Goal: Task Accomplishment & Management: Use online tool/utility

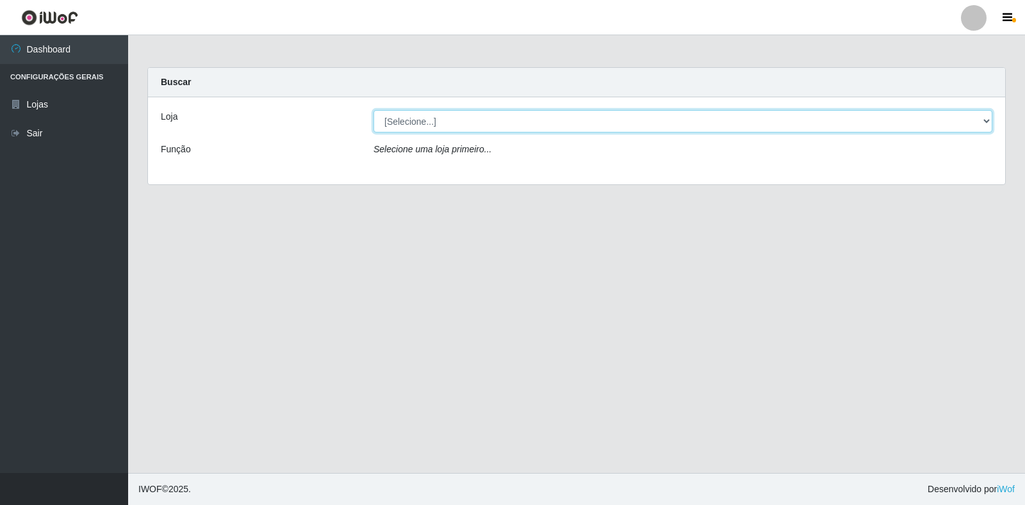
click at [974, 128] on select "[Selecione...] Extrabom - Loja 18 Goiabeiras" at bounding box center [683, 121] width 619 height 22
select select "501"
click at [374, 110] on select "[Selecione...] Extrabom - Loja 18 Goiabeiras" at bounding box center [683, 121] width 619 height 22
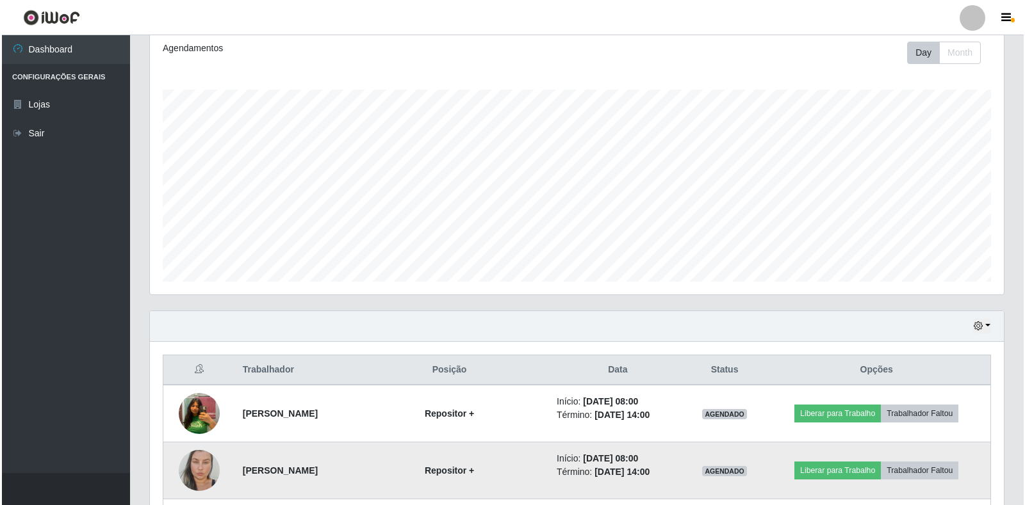
scroll to position [402, 0]
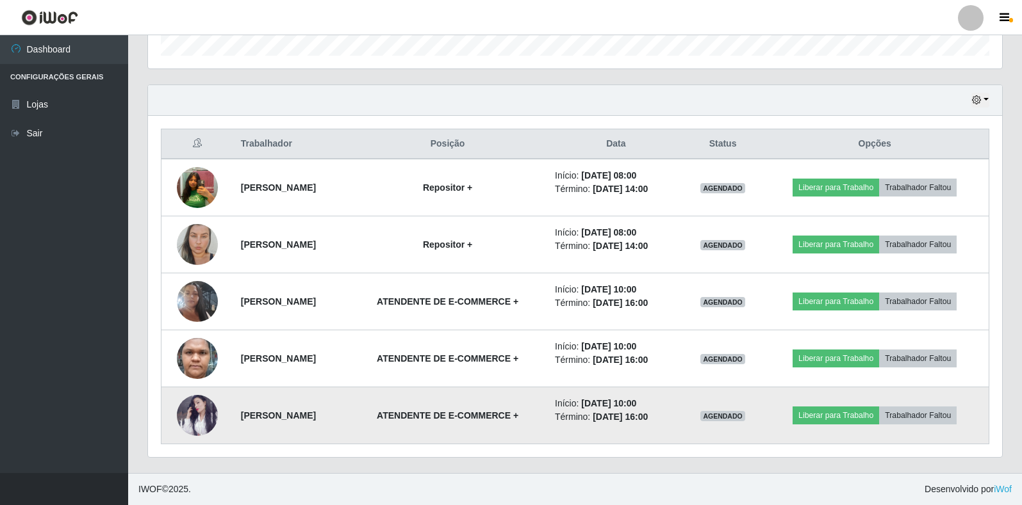
click at [198, 413] on img at bounding box center [197, 415] width 41 height 41
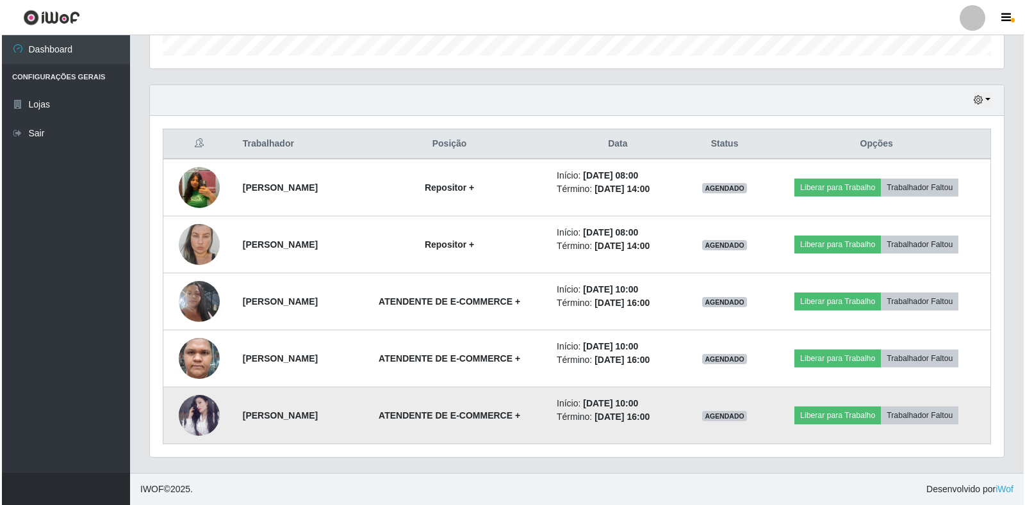
scroll to position [266, 854]
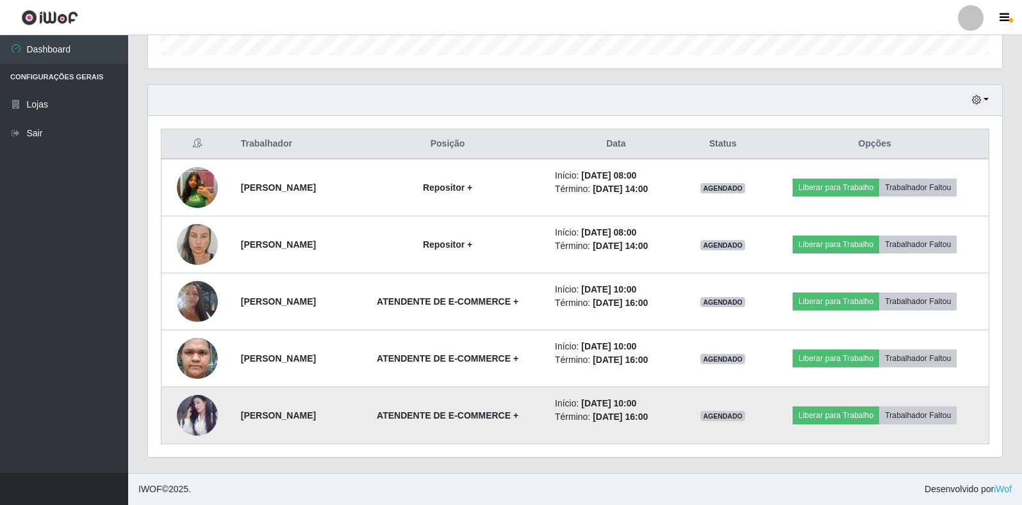
click at [200, 411] on img at bounding box center [197, 415] width 41 height 41
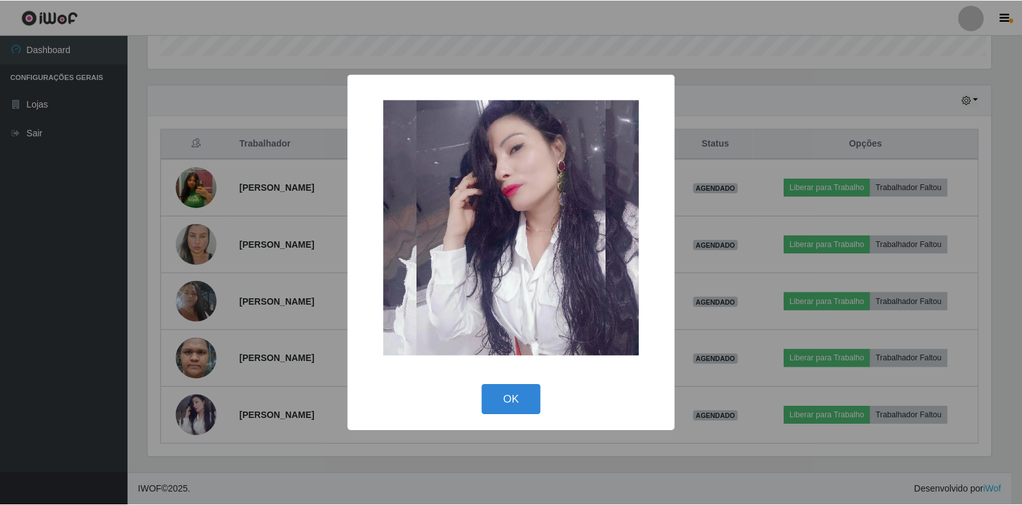
scroll to position [266, 846]
click at [291, 458] on div "× OK Cancel" at bounding box center [512, 252] width 1025 height 505
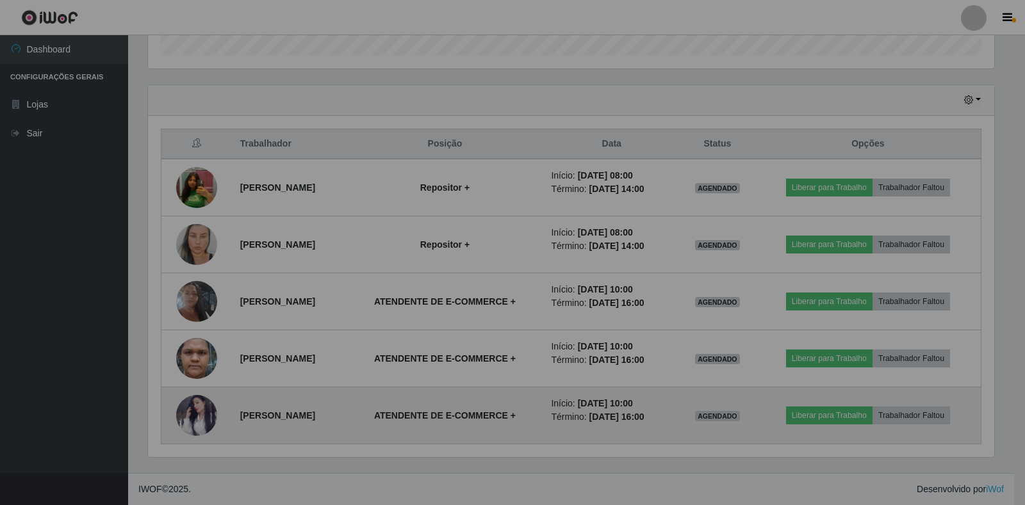
scroll to position [266, 854]
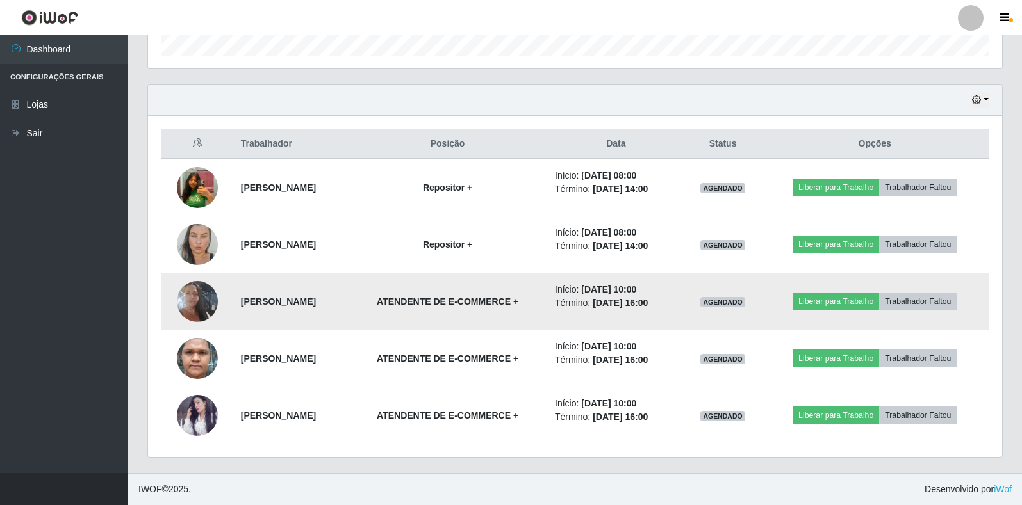
click at [188, 300] on img at bounding box center [197, 301] width 41 height 73
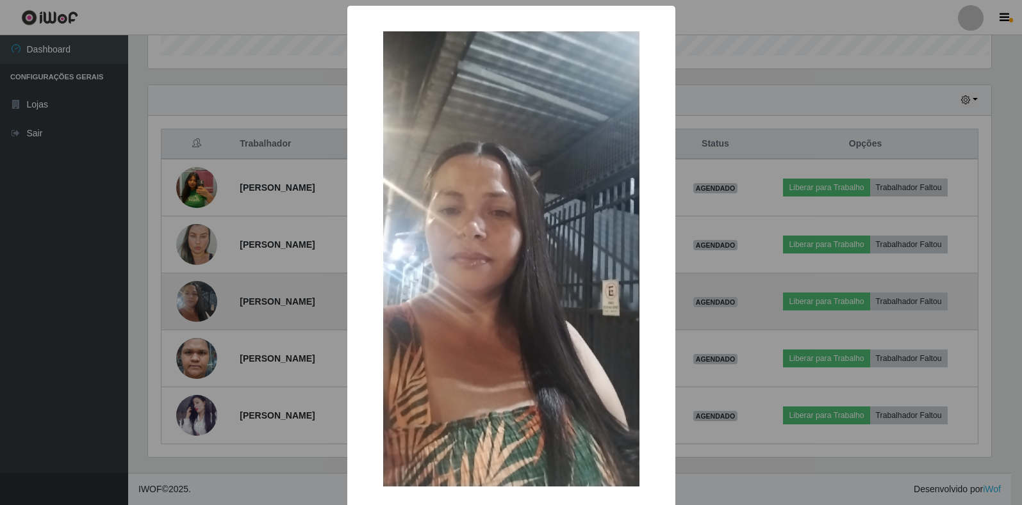
scroll to position [266, 846]
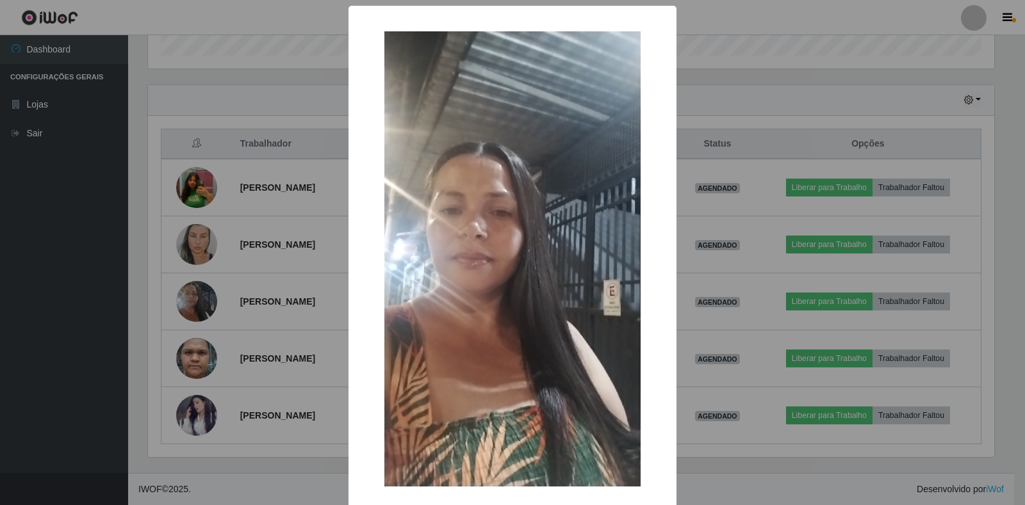
click at [249, 471] on div "× OK Cancel" at bounding box center [512, 252] width 1025 height 505
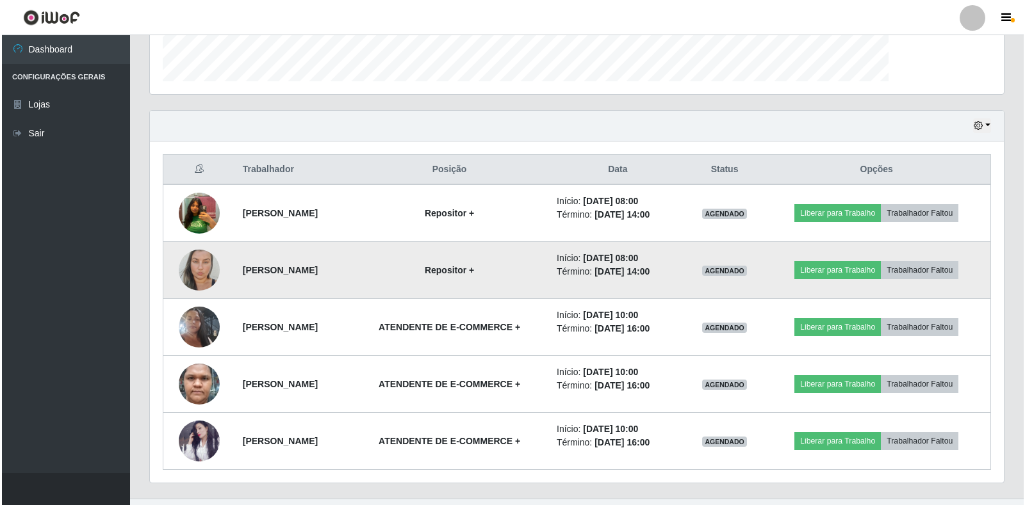
scroll to position [266, 854]
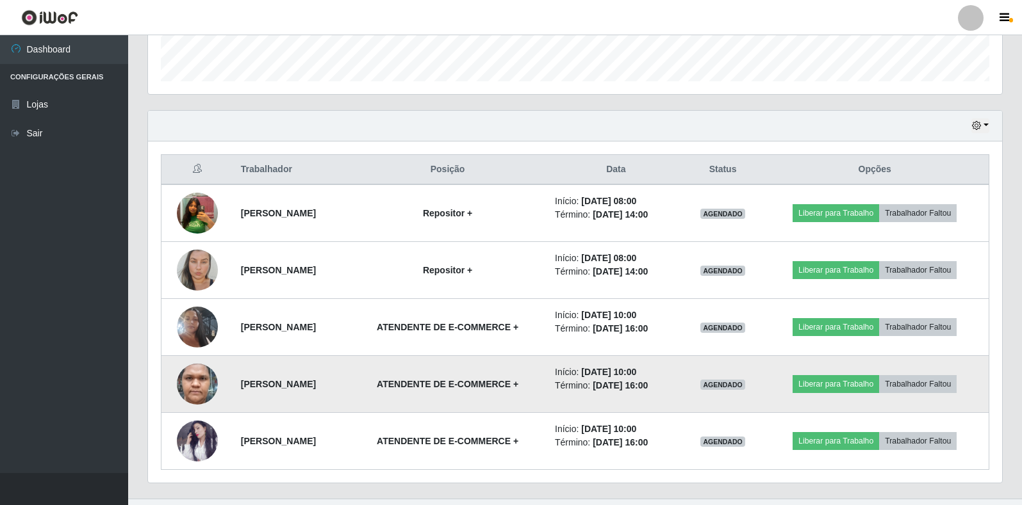
click at [200, 388] on img at bounding box center [197, 384] width 41 height 85
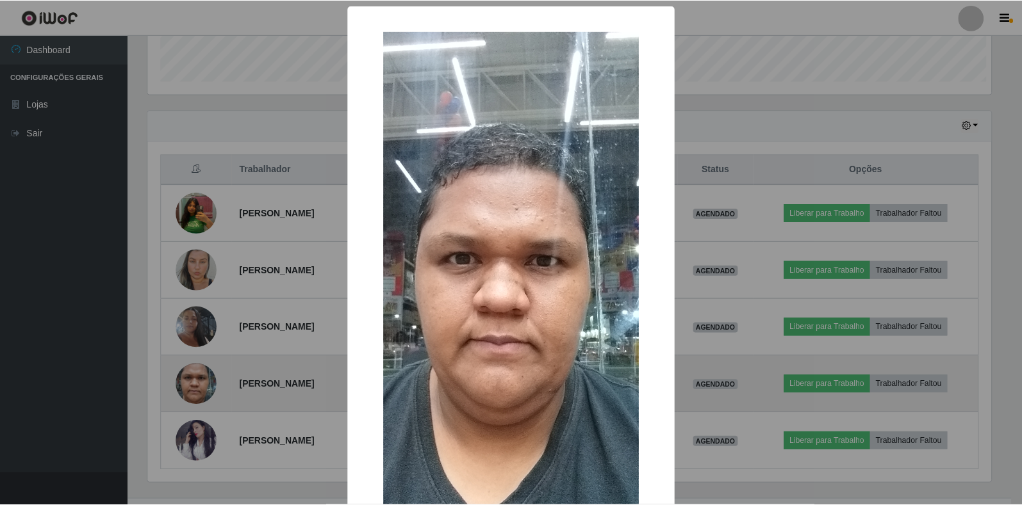
scroll to position [266, 846]
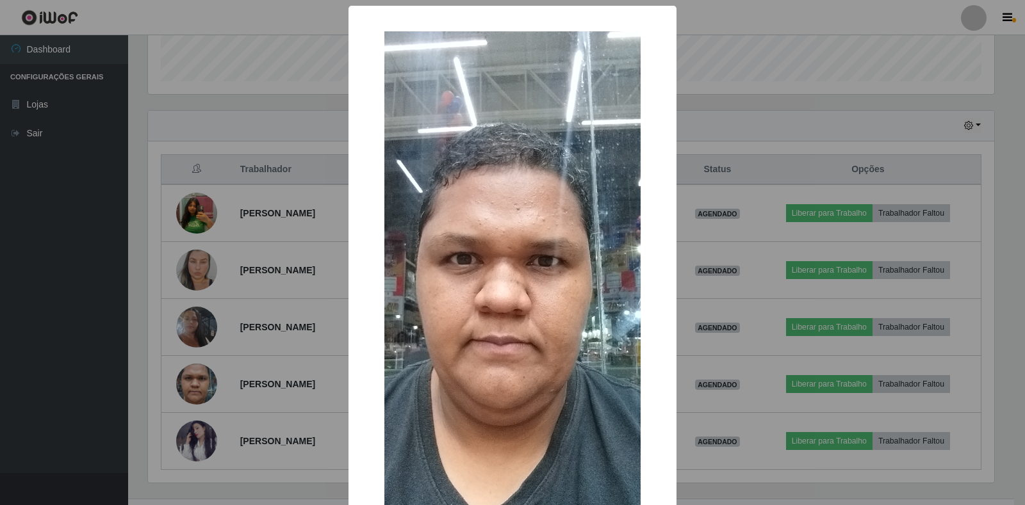
click at [251, 140] on div "× OK Cancel" at bounding box center [512, 252] width 1025 height 505
click at [251, 142] on div "× OK Cancel" at bounding box center [512, 252] width 1025 height 505
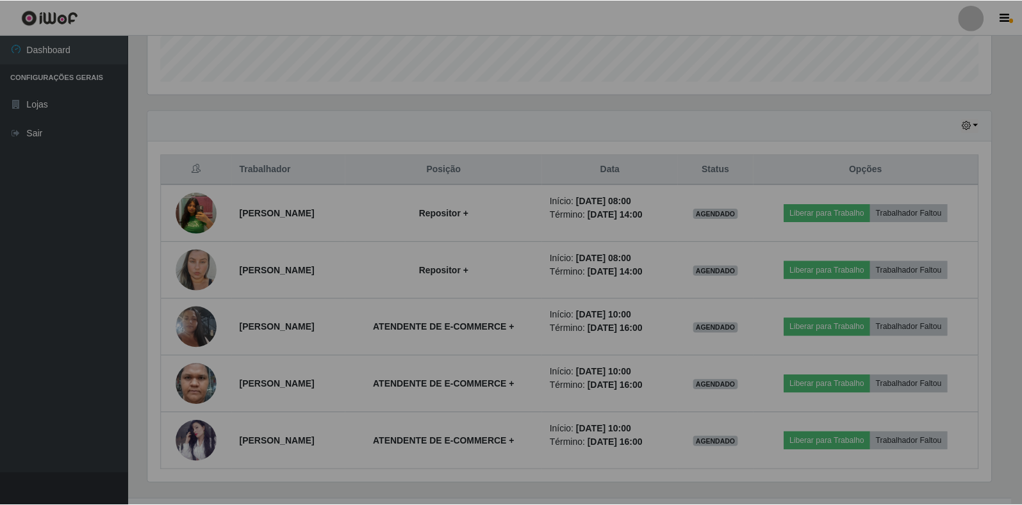
scroll to position [266, 854]
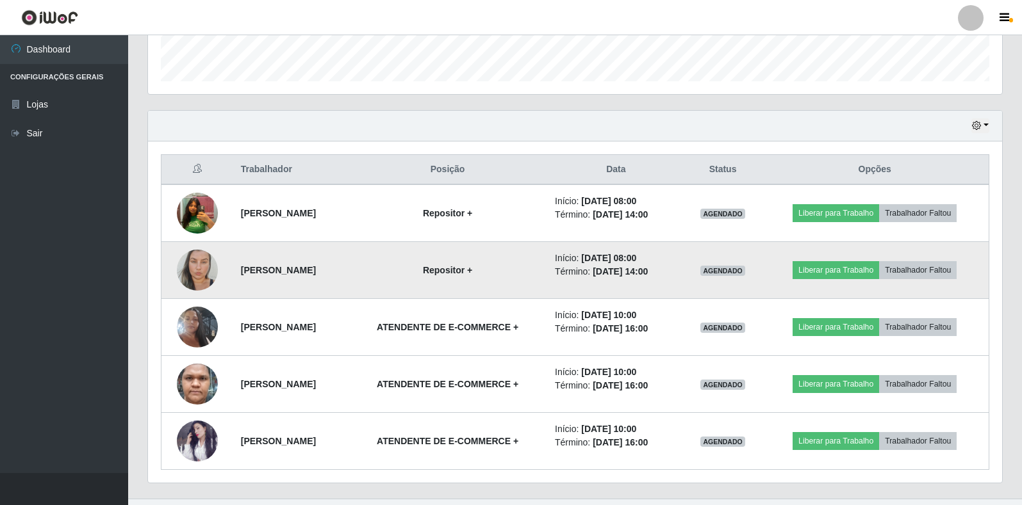
click at [199, 262] on img at bounding box center [197, 270] width 41 height 67
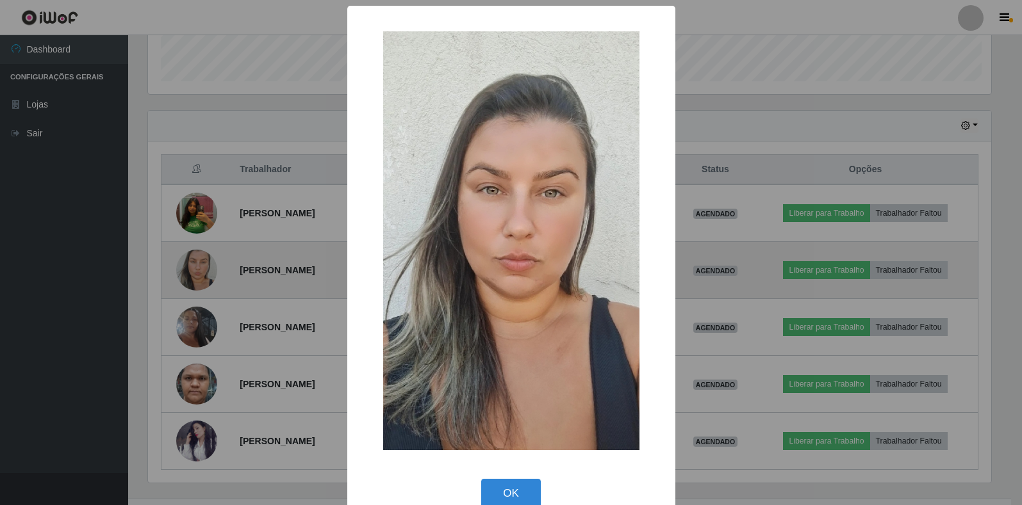
scroll to position [266, 846]
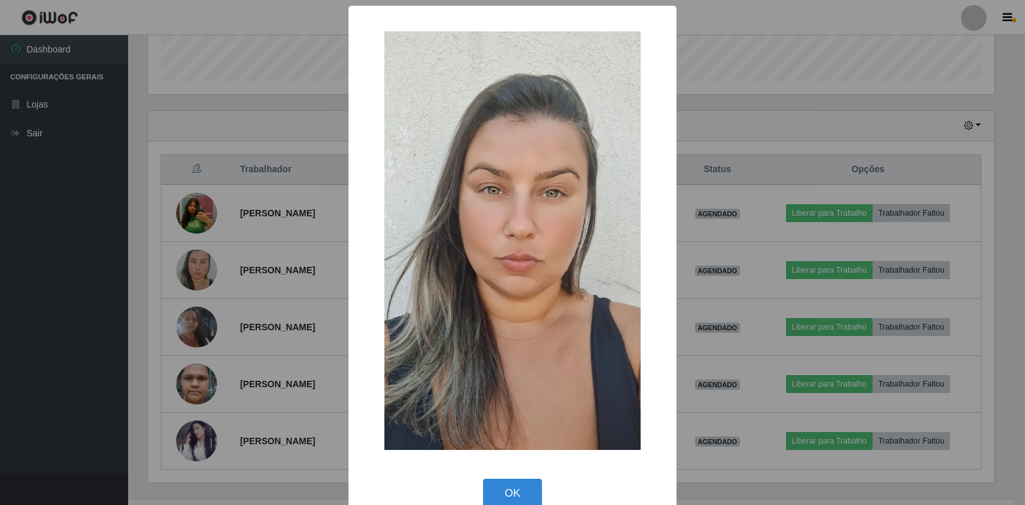
click at [200, 266] on div "× OK Cancel" at bounding box center [512, 252] width 1025 height 505
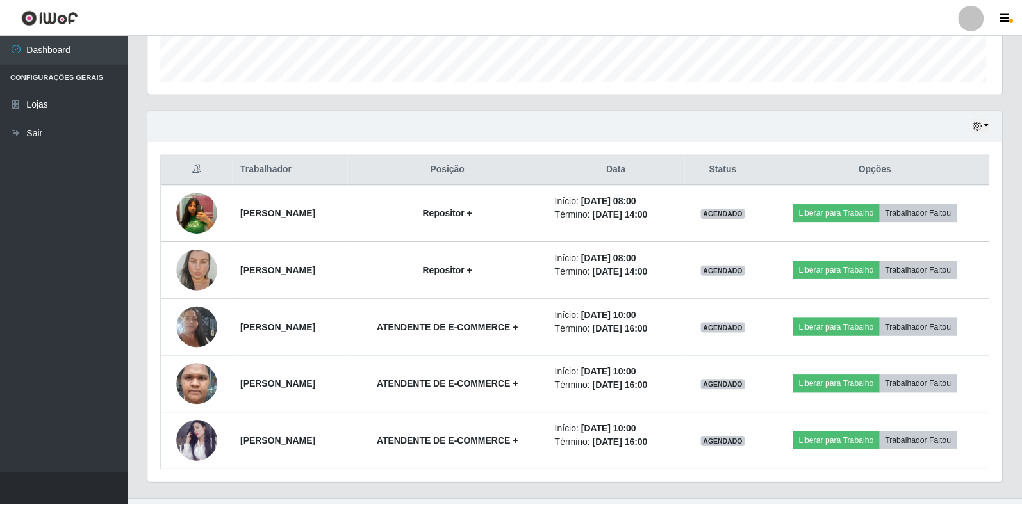
scroll to position [266, 854]
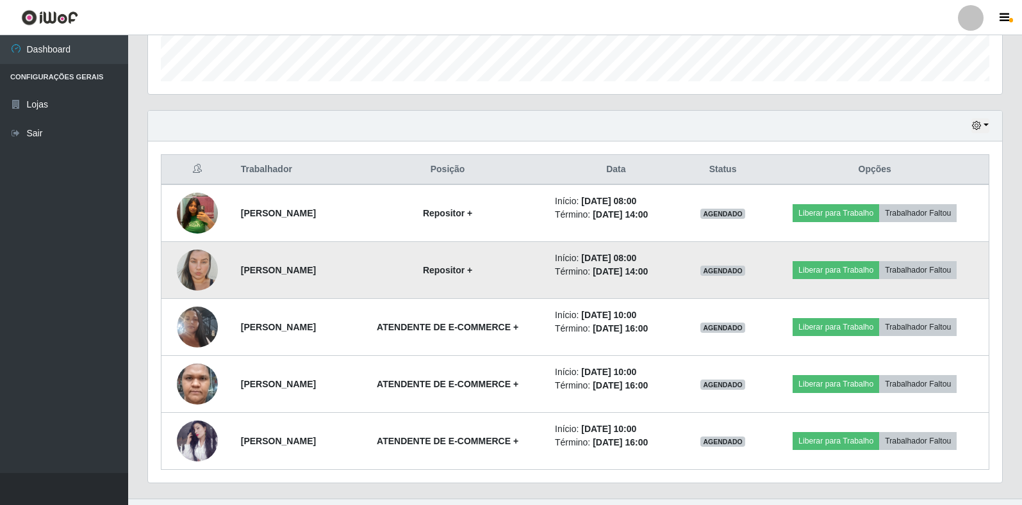
click at [200, 267] on img at bounding box center [197, 270] width 41 height 67
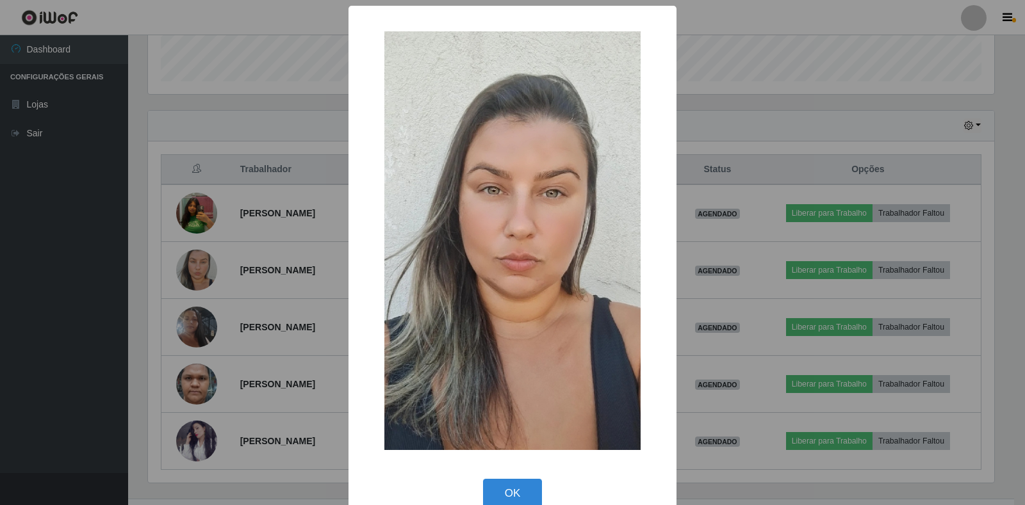
click at [211, 274] on div "× OK Cancel" at bounding box center [512, 252] width 1025 height 505
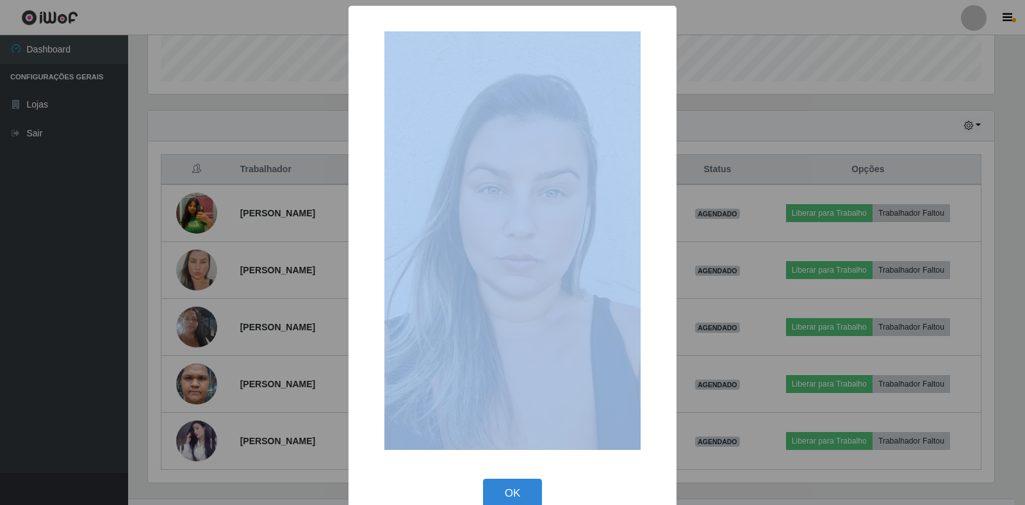
click at [211, 274] on div "× OK Cancel" at bounding box center [512, 252] width 1025 height 505
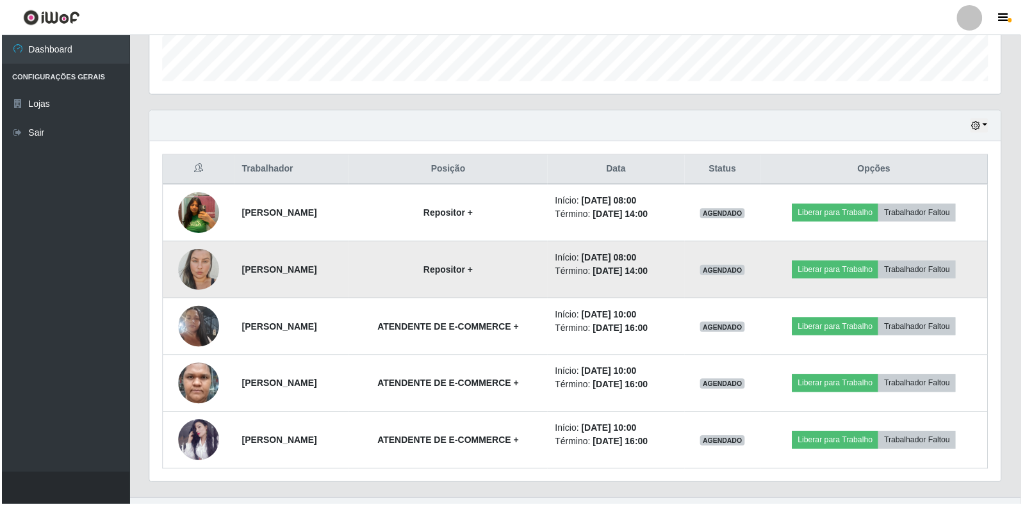
scroll to position [266, 854]
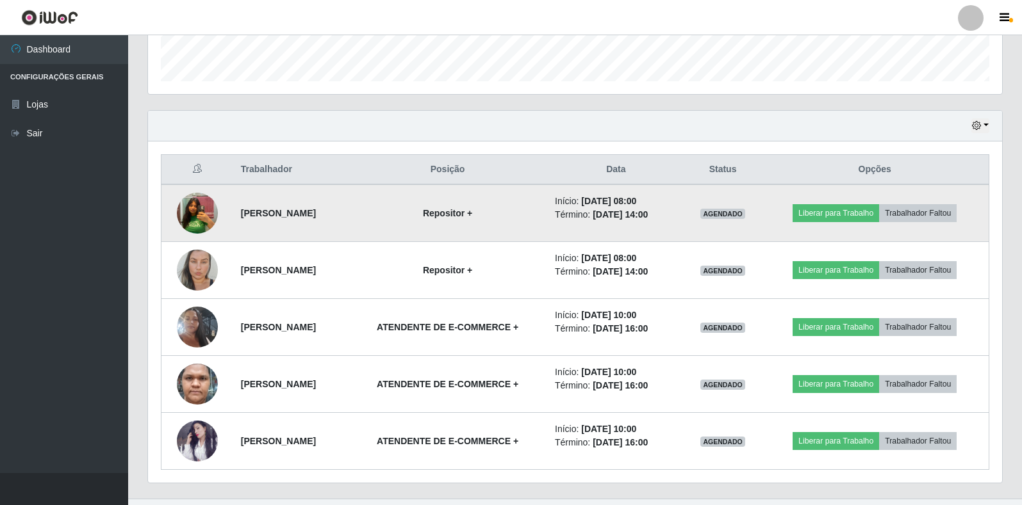
click at [193, 214] on img at bounding box center [197, 213] width 41 height 53
click at [192, 213] on img at bounding box center [197, 213] width 41 height 53
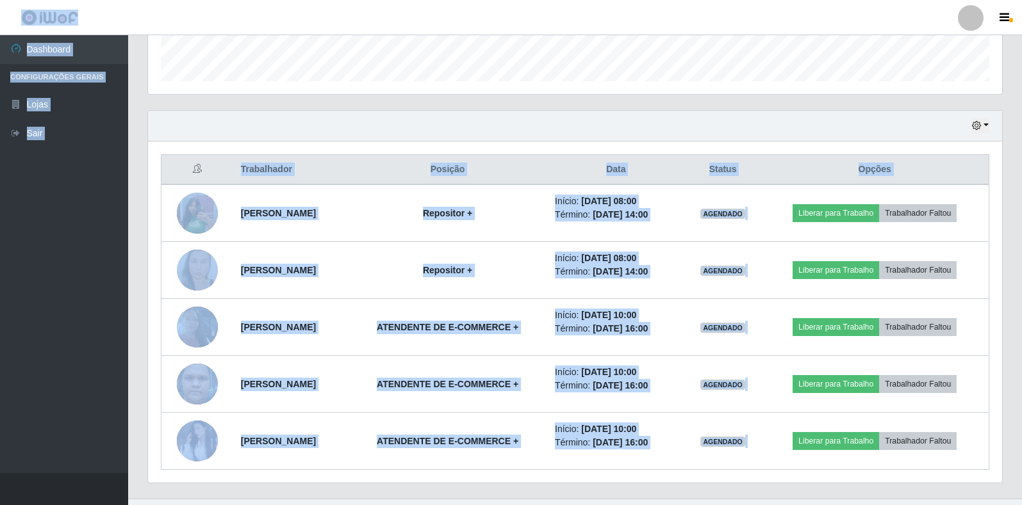
click at [192, 214] on img at bounding box center [197, 213] width 41 height 53
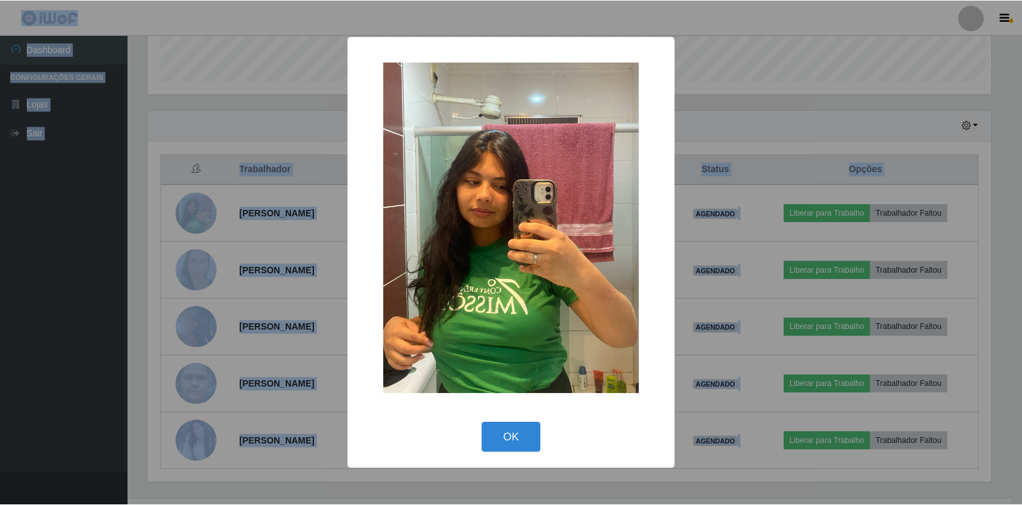
scroll to position [266, 846]
click at [193, 215] on div "× OK Cancel" at bounding box center [512, 252] width 1025 height 505
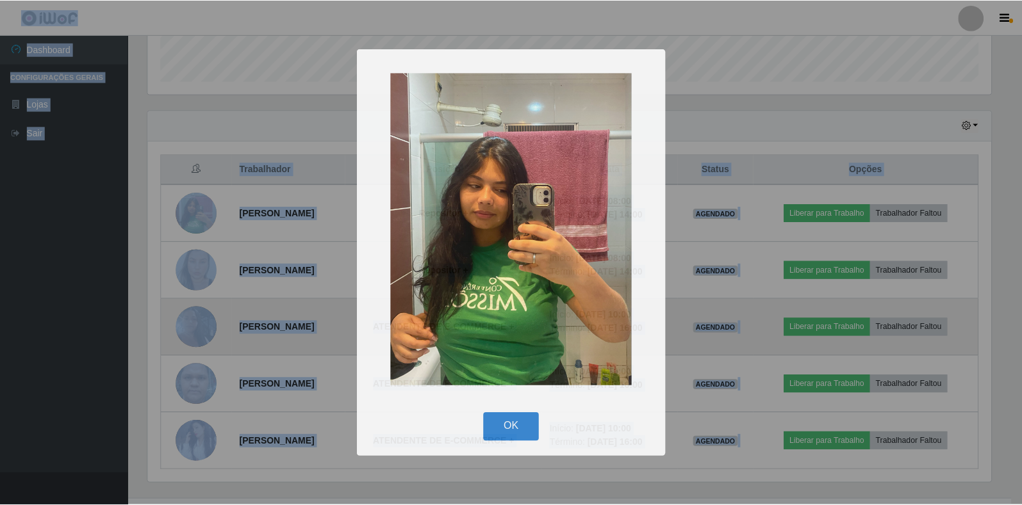
scroll to position [266, 854]
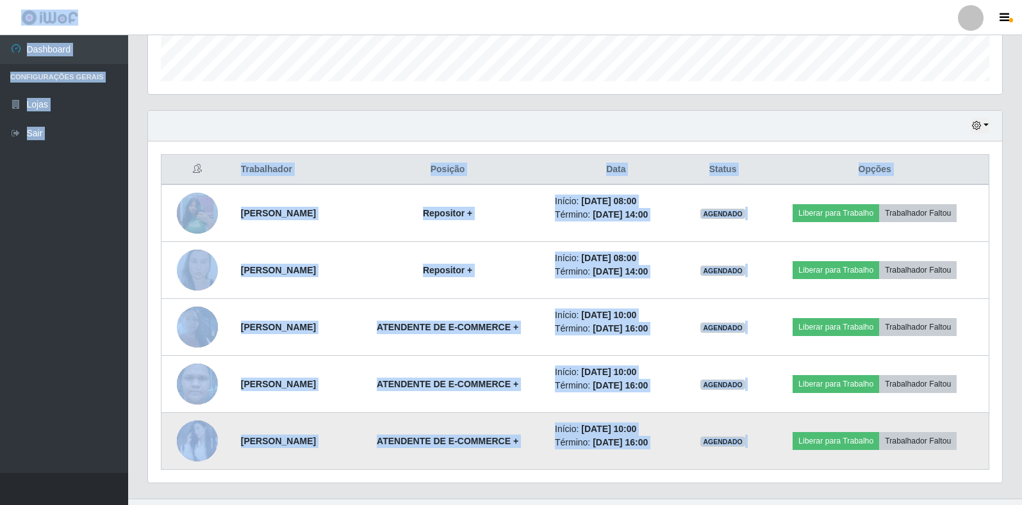
click at [193, 447] on img at bounding box center [197, 441] width 41 height 41
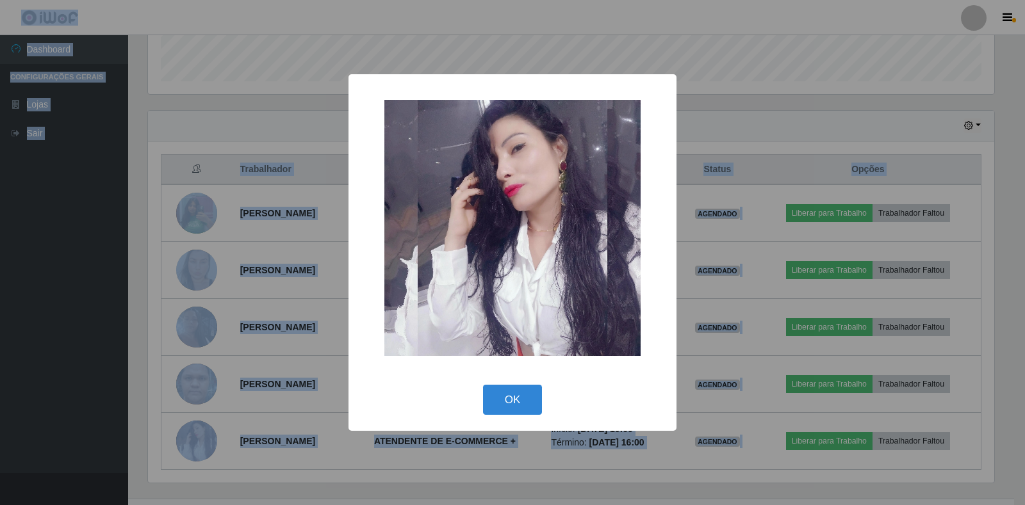
click at [199, 432] on div "× OK Cancel" at bounding box center [512, 252] width 1025 height 505
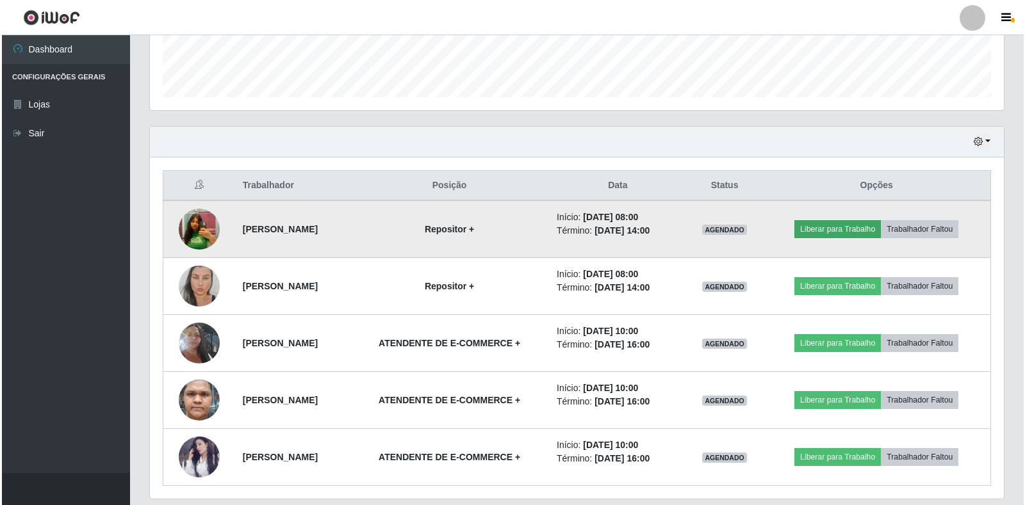
scroll to position [402, 0]
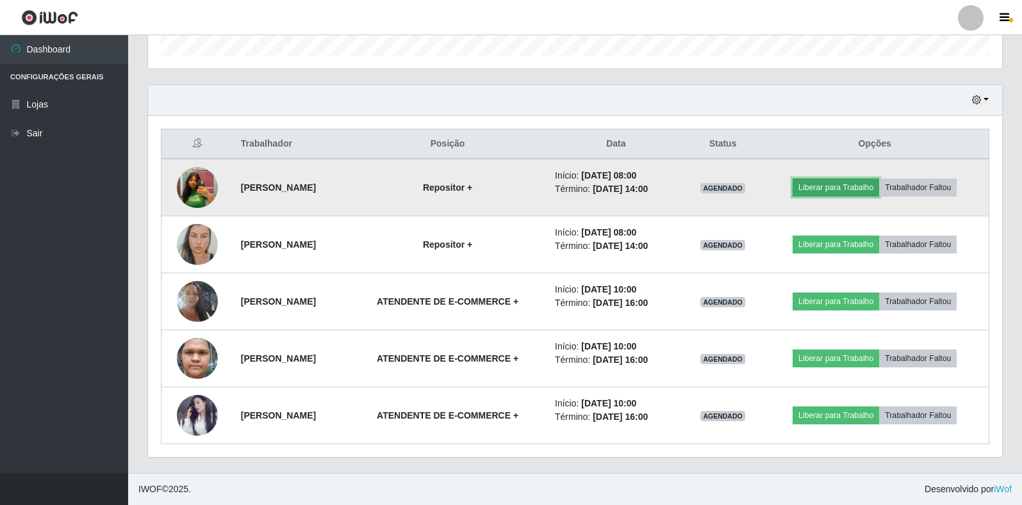
click at [857, 186] on button "Liberar para Trabalho" at bounding box center [836, 188] width 86 height 18
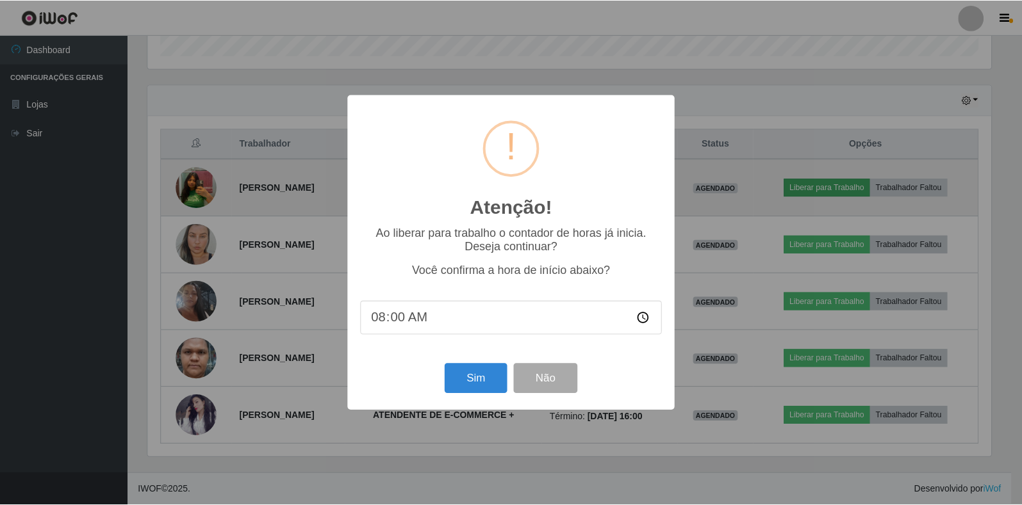
scroll to position [266, 846]
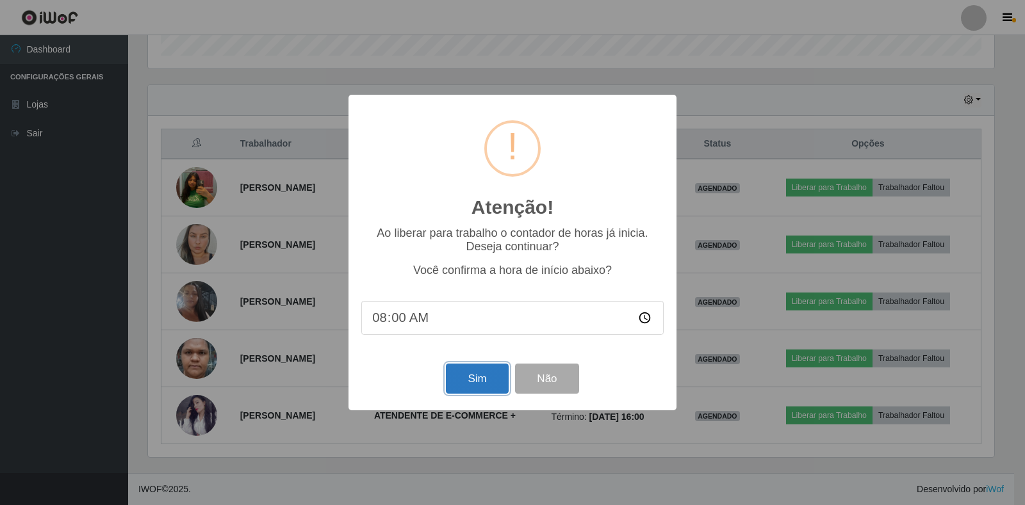
click at [489, 386] on button "Sim" at bounding box center [477, 379] width 62 height 30
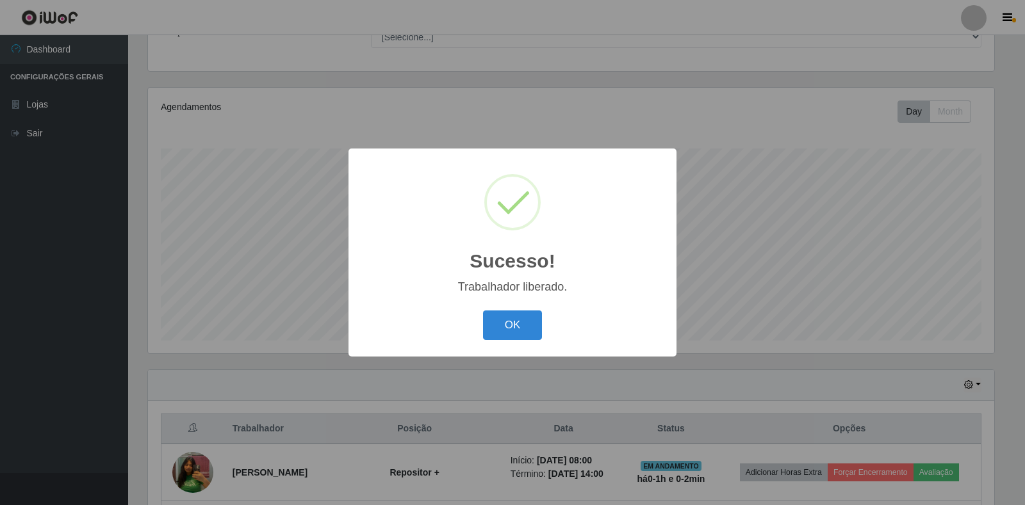
drag, startPoint x: 527, startPoint y: 326, endPoint x: 555, endPoint y: 336, distance: 30.0
click at [526, 325] on button "OK" at bounding box center [513, 326] width 60 height 30
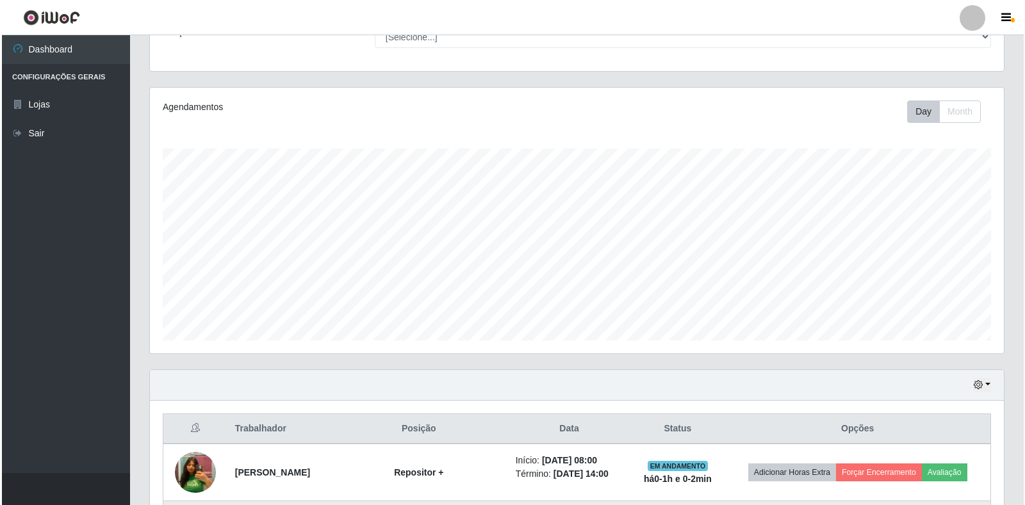
scroll to position [374, 0]
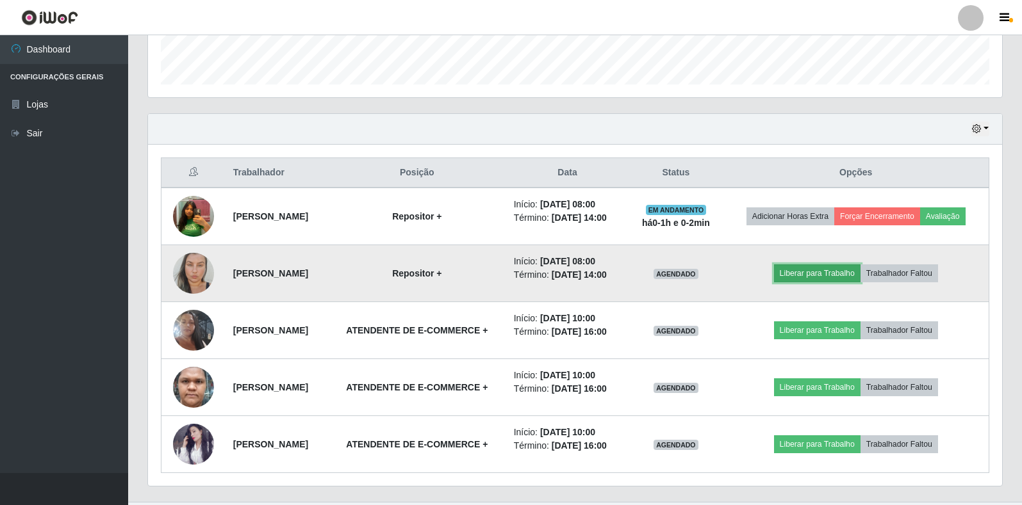
click at [835, 279] on button "Liberar para Trabalho" at bounding box center [817, 274] width 86 height 18
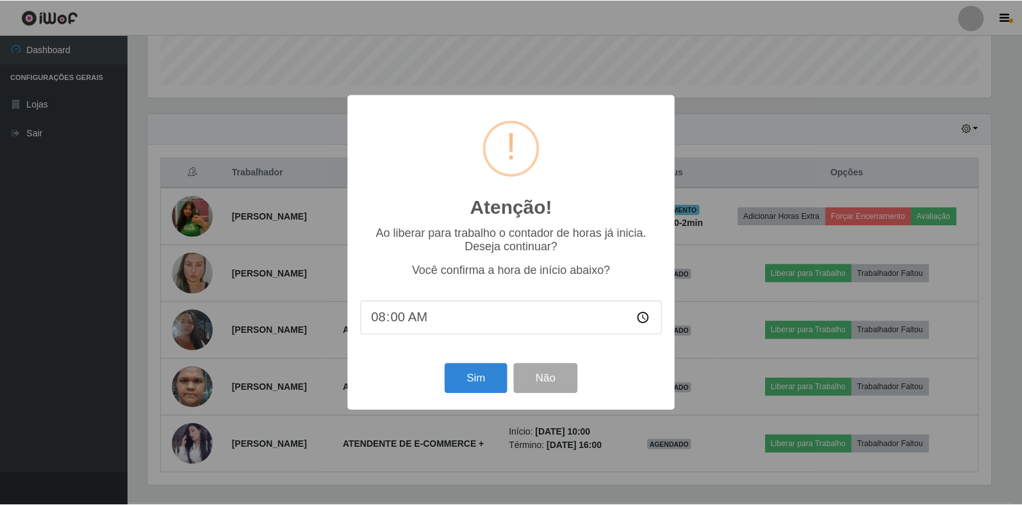
scroll to position [266, 846]
click at [472, 384] on button "Sim" at bounding box center [477, 379] width 62 height 30
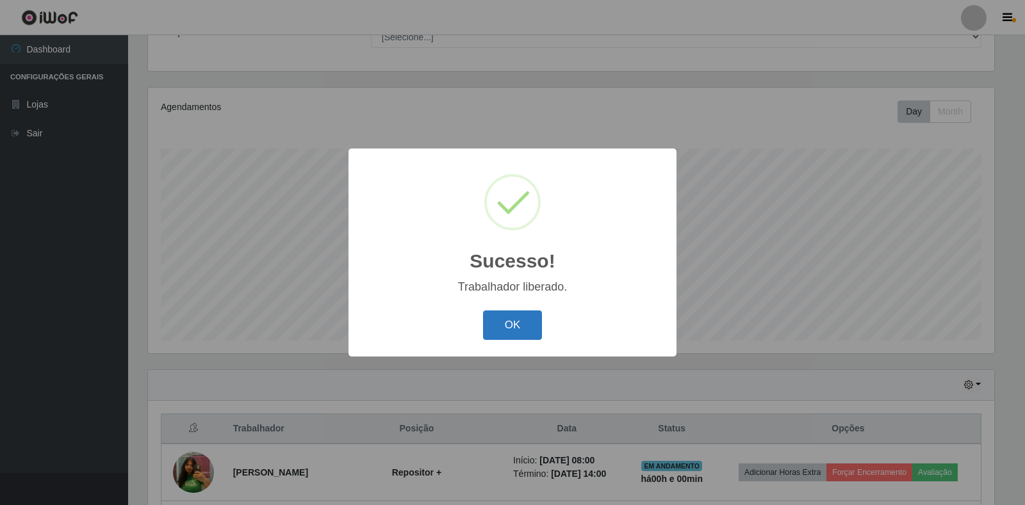
click at [521, 315] on button "OK" at bounding box center [513, 326] width 60 height 30
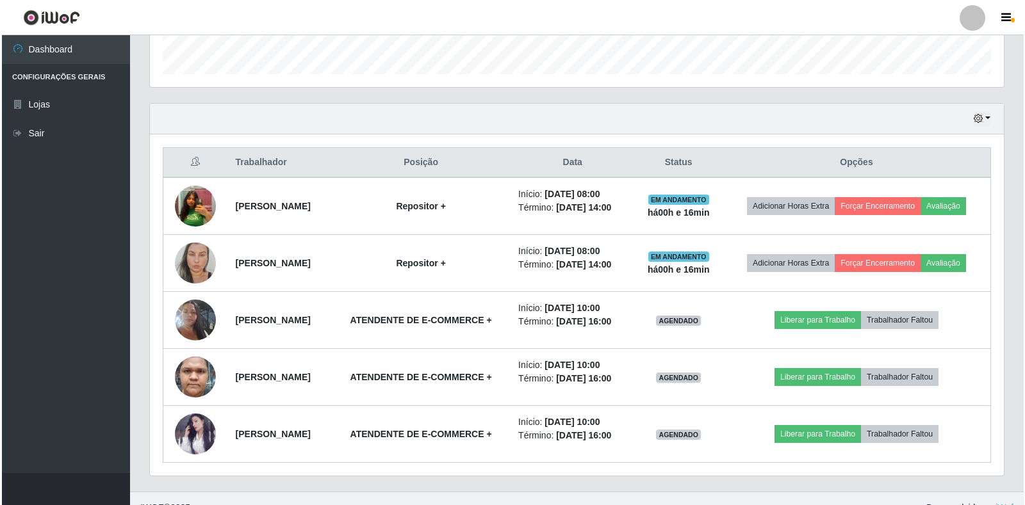
scroll to position [402, 0]
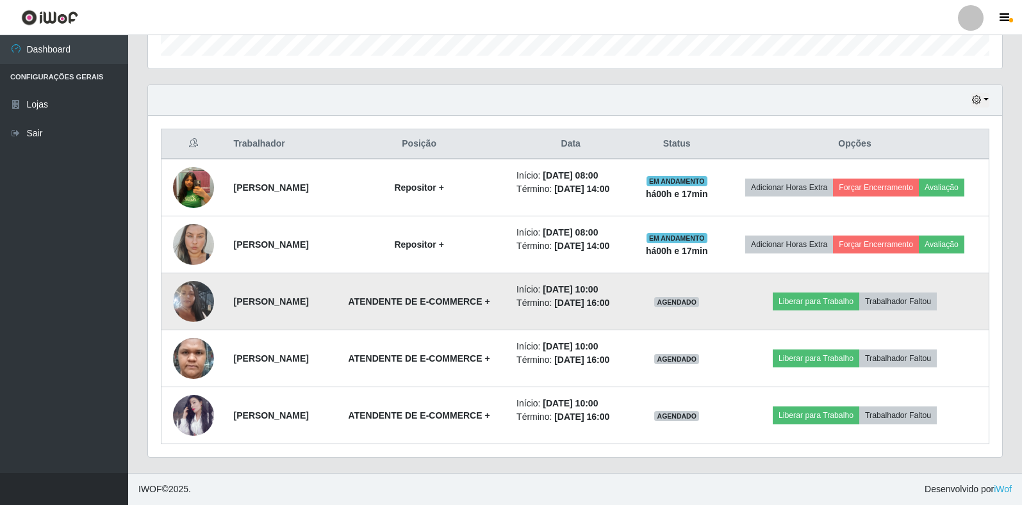
drag, startPoint x: 183, startPoint y: 300, endPoint x: 186, endPoint y: 295, distance: 6.6
click at [186, 295] on img at bounding box center [193, 301] width 41 height 73
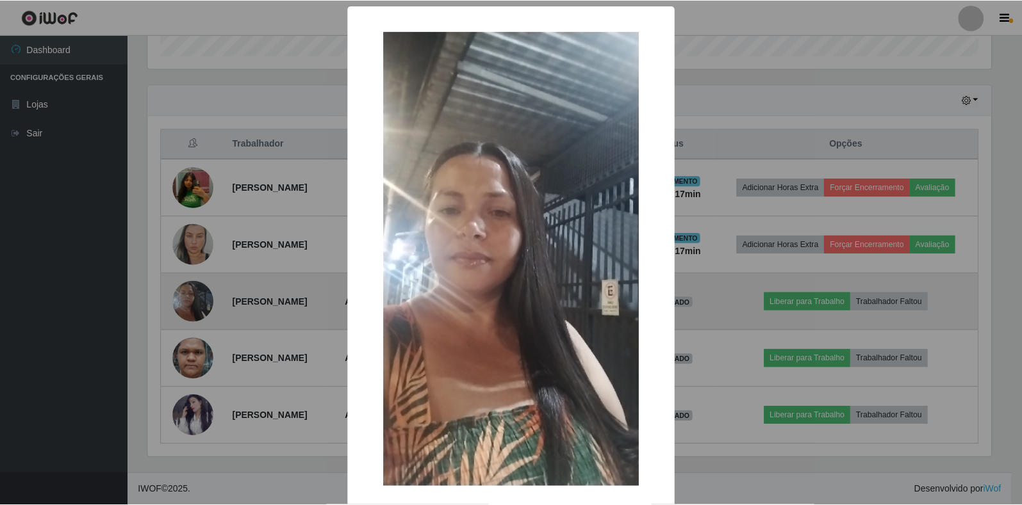
scroll to position [266, 846]
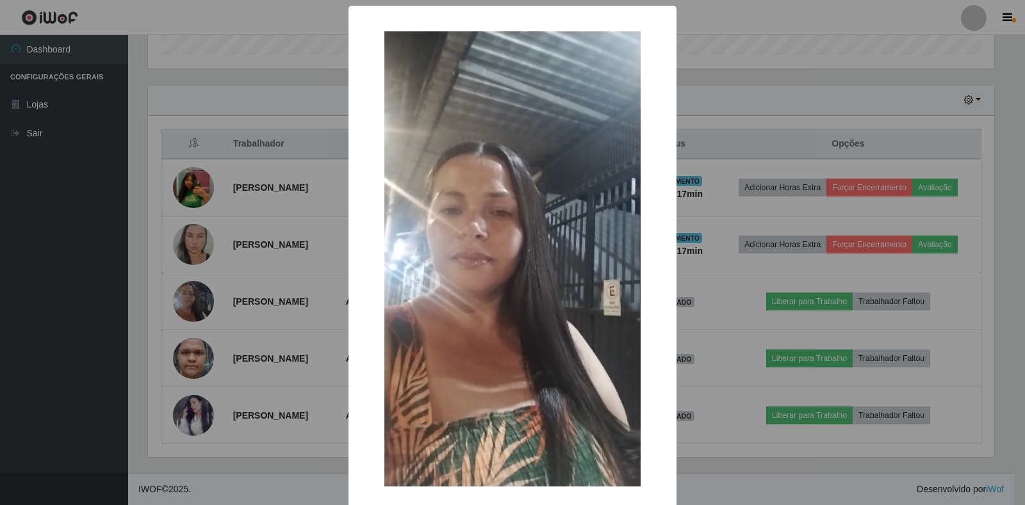
drag, startPoint x: 185, startPoint y: 299, endPoint x: 192, endPoint y: 284, distance: 15.8
click at [192, 284] on div "× OK Cancel" at bounding box center [512, 252] width 1025 height 505
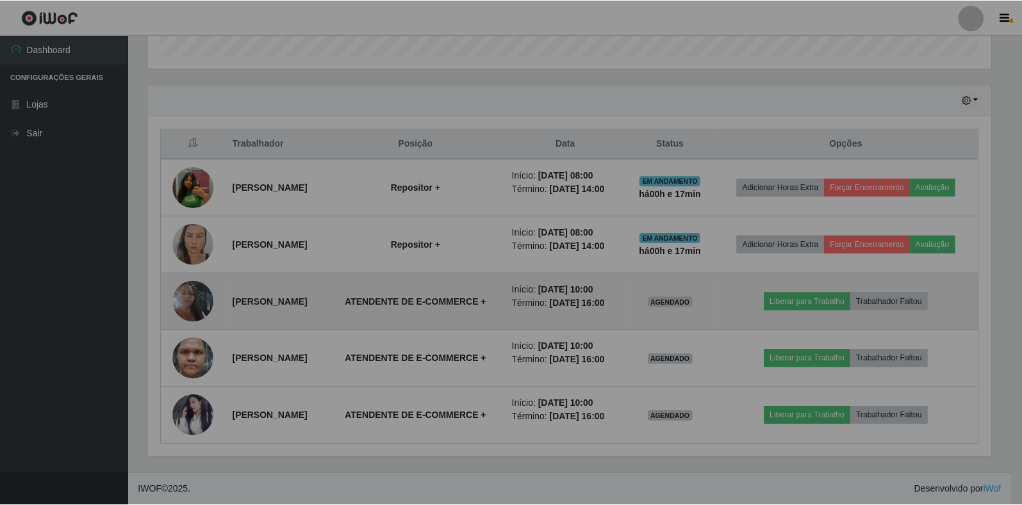
scroll to position [266, 854]
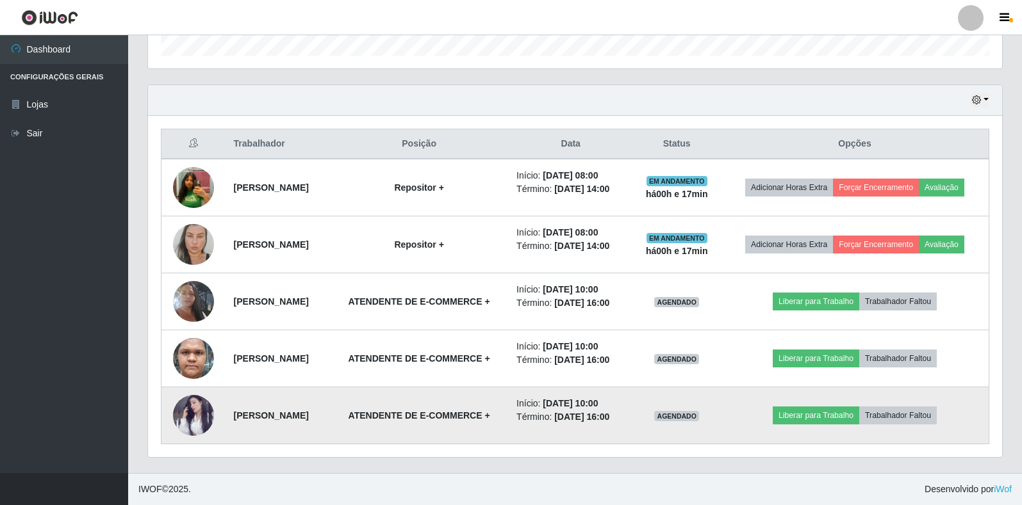
click at [202, 418] on img at bounding box center [193, 415] width 41 height 41
click at [202, 410] on img at bounding box center [193, 415] width 41 height 41
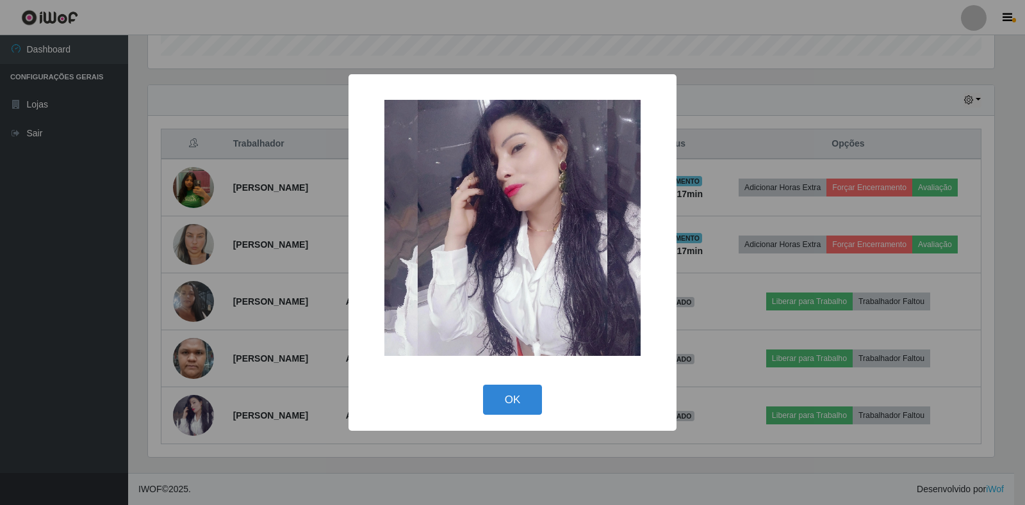
click at [204, 409] on div "× OK Cancel" at bounding box center [512, 252] width 1025 height 505
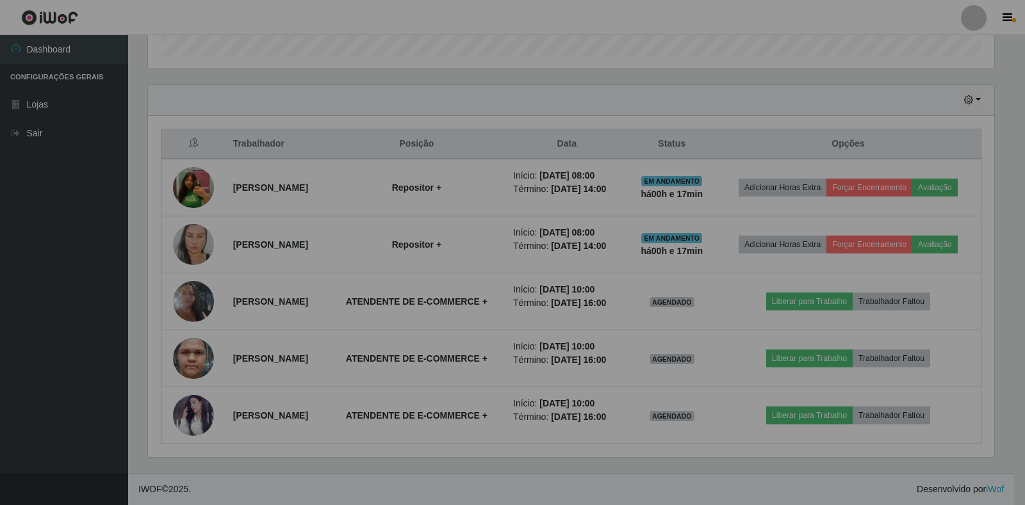
click at [204, 409] on div "× OK Cancel" at bounding box center [512, 252] width 1025 height 505
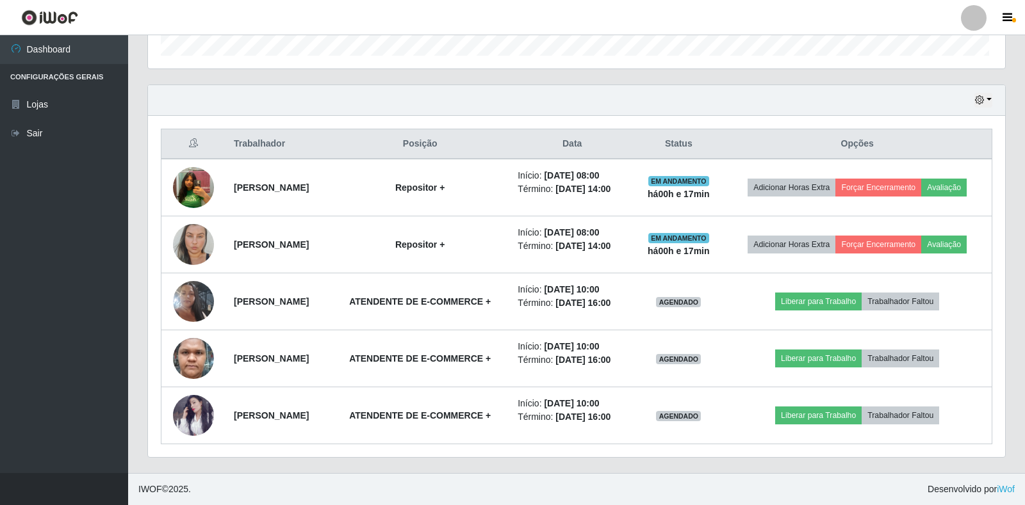
scroll to position [266, 854]
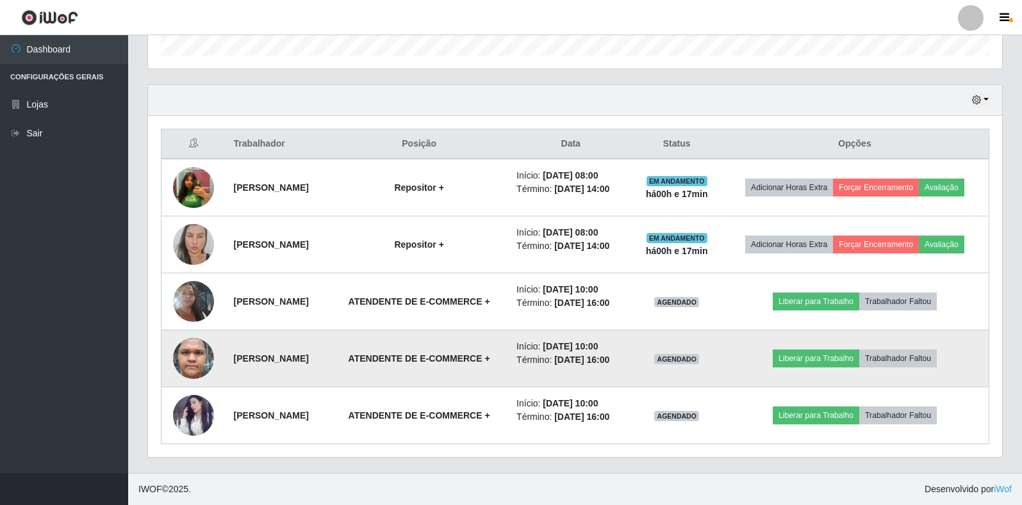
click at [195, 355] on img at bounding box center [193, 358] width 41 height 85
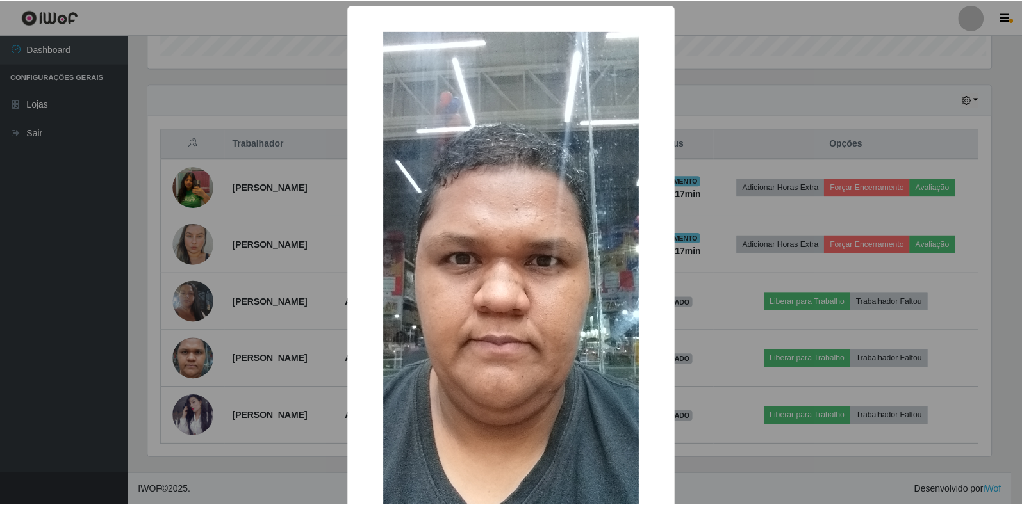
scroll to position [266, 846]
click at [191, 361] on div "× OK Cancel" at bounding box center [512, 252] width 1025 height 505
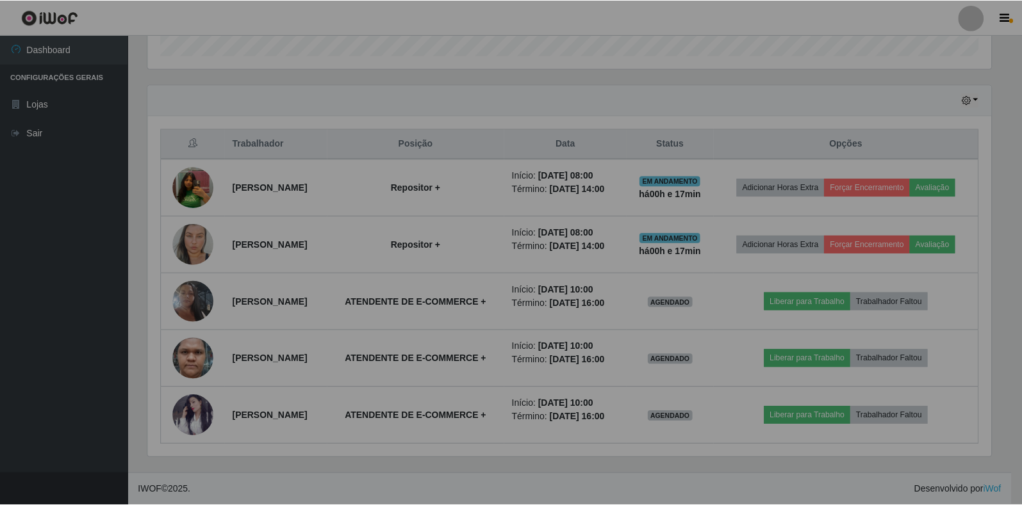
scroll to position [266, 854]
